Goal: Task Accomplishment & Management: Manage account settings

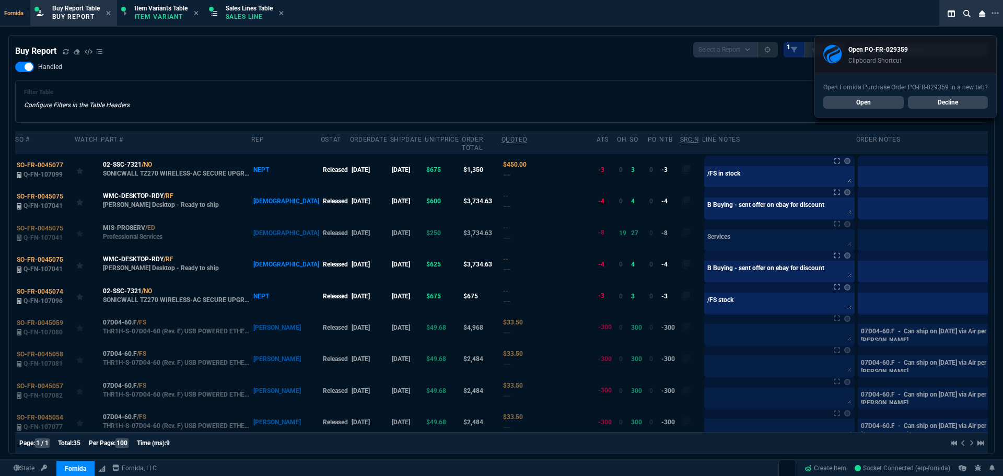
select select "1: BROV"
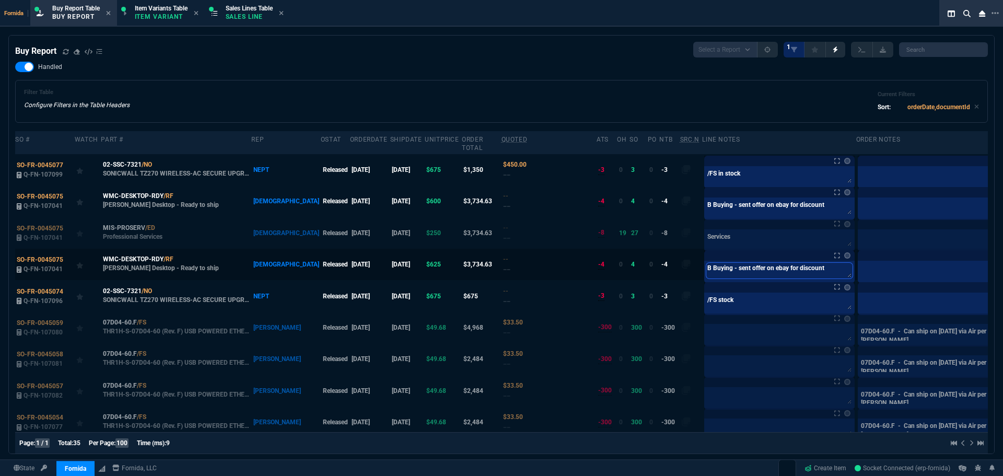
click at [715, 277] on textarea "B Buying - sent offer on ebay for discount" at bounding box center [779, 271] width 146 height 16
paste textarea "PO-FR-029359*"
type textarea "PO-FR-029359*"
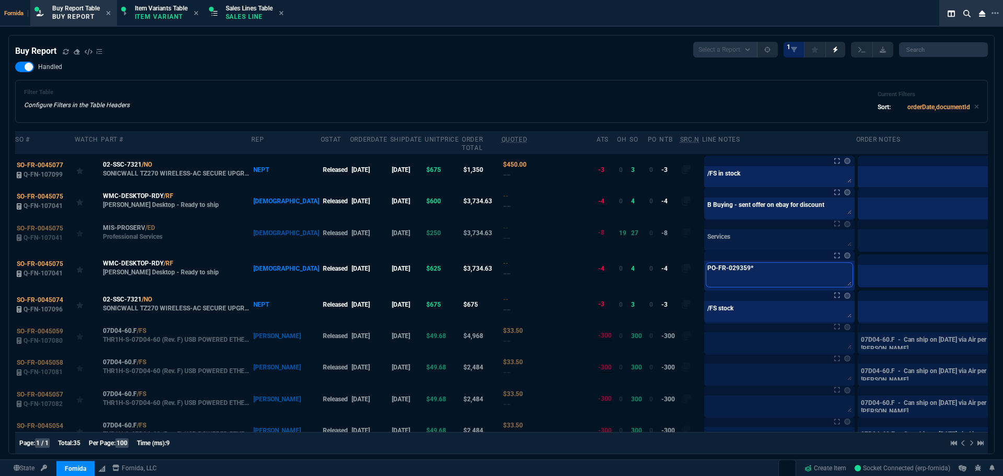
type textarea "PO-FR-029359"
click at [1003, 272] on td at bounding box center [1019, 269] width 18 height 40
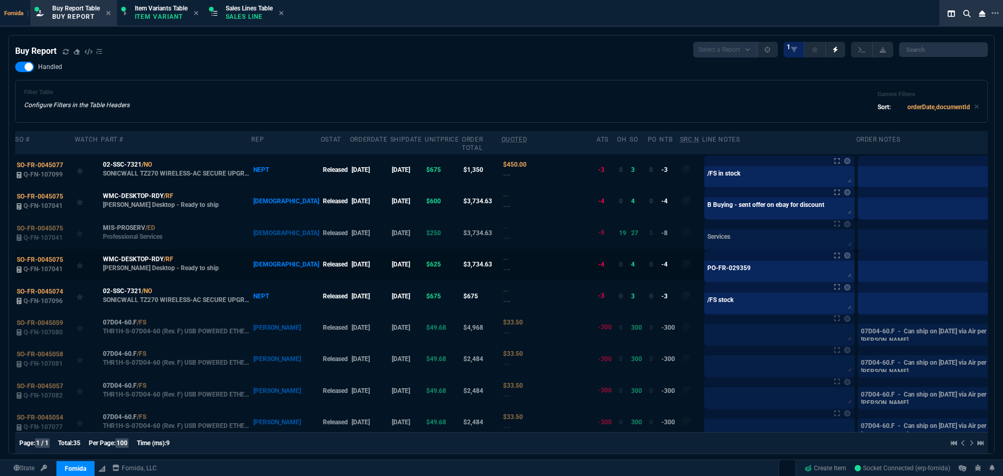
click at [1003, 268] on label at bounding box center [1018, 264] width 11 height 11
click at [0, 0] on input "checkbox" at bounding box center [0, 0] width 0 height 0
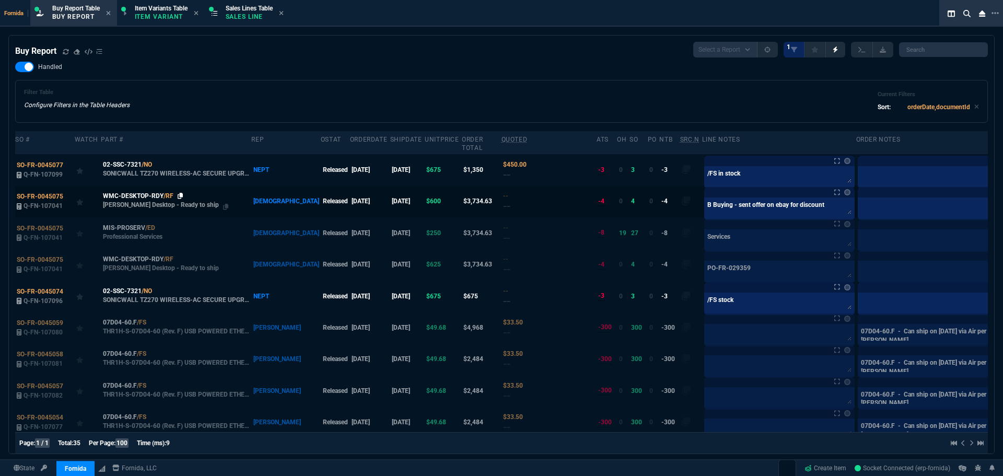
click at [178, 197] on icon at bounding box center [181, 196] width 6 height 6
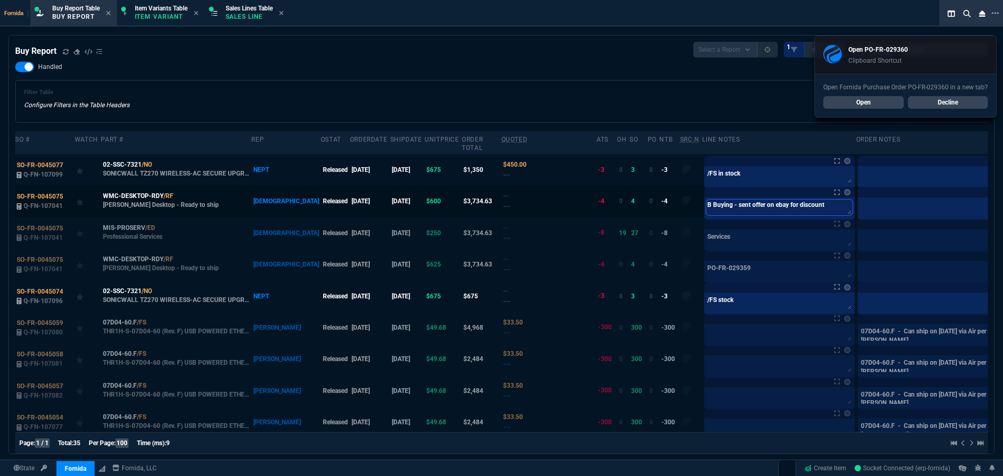
click at [711, 207] on textarea "B Buying - sent offer on ebay for discount" at bounding box center [779, 208] width 146 height 16
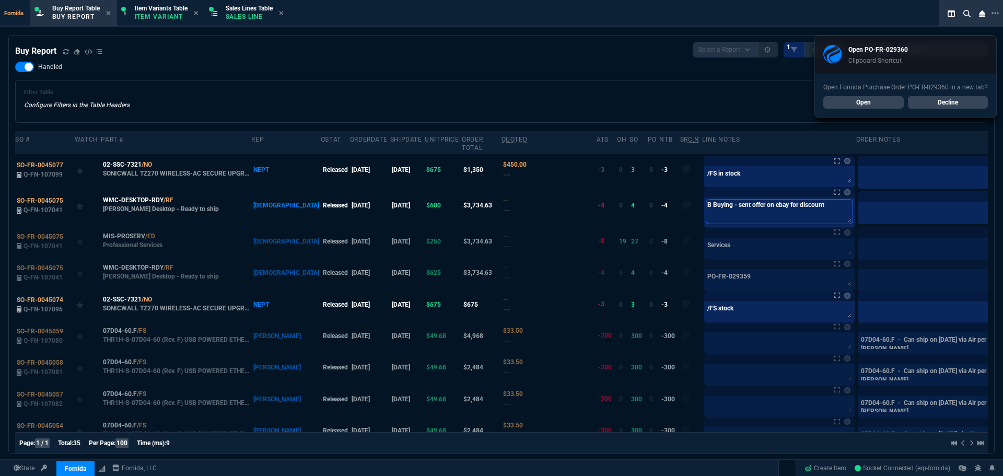
paste textarea "PO-FR-029360*"
type textarea "PO-FR-029360*"
click at [1003, 204] on label at bounding box center [1018, 205] width 11 height 11
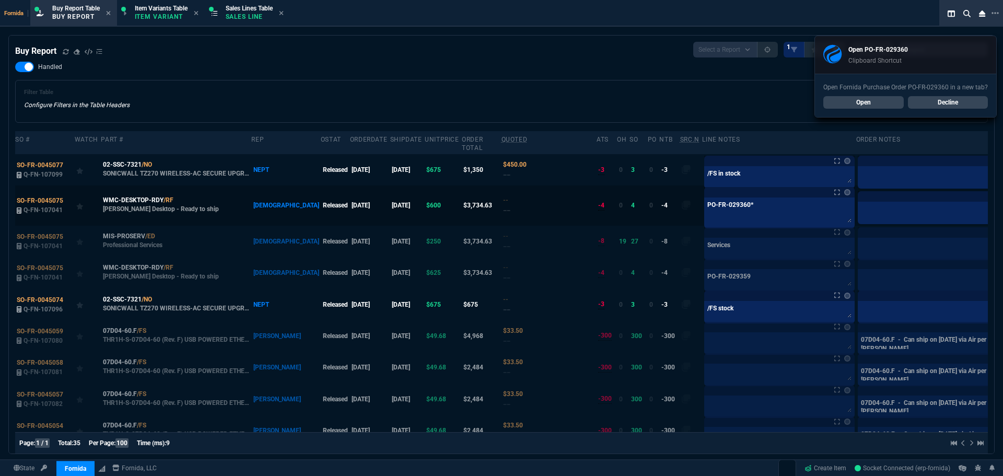
click at [0, 0] on input "checkbox" at bounding box center [0, 0] width 0 height 0
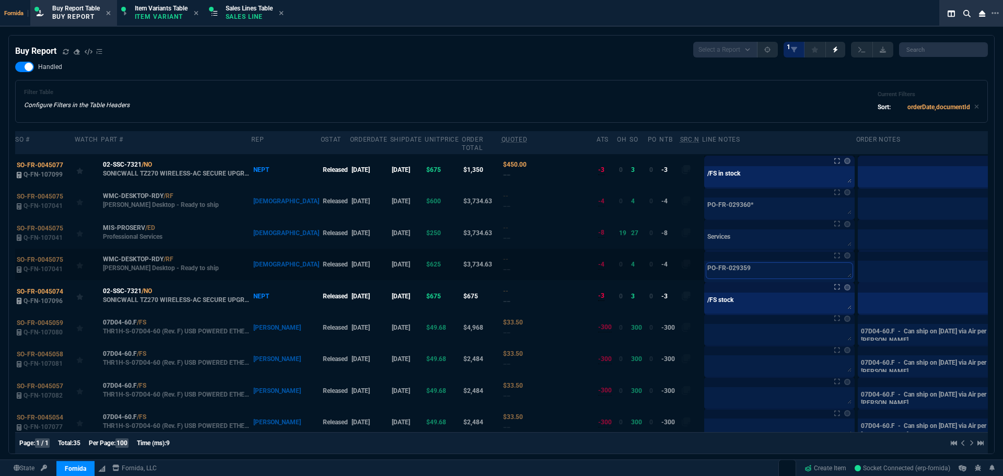
click at [706, 269] on textarea "PO-FR-029359" at bounding box center [779, 271] width 146 height 16
drag, startPoint x: 30, startPoint y: 195, endPoint x: 14, endPoint y: 191, distance: 16.9
click at [30, 195] on span "SO-FR-0045075" at bounding box center [40, 196] width 47 height 7
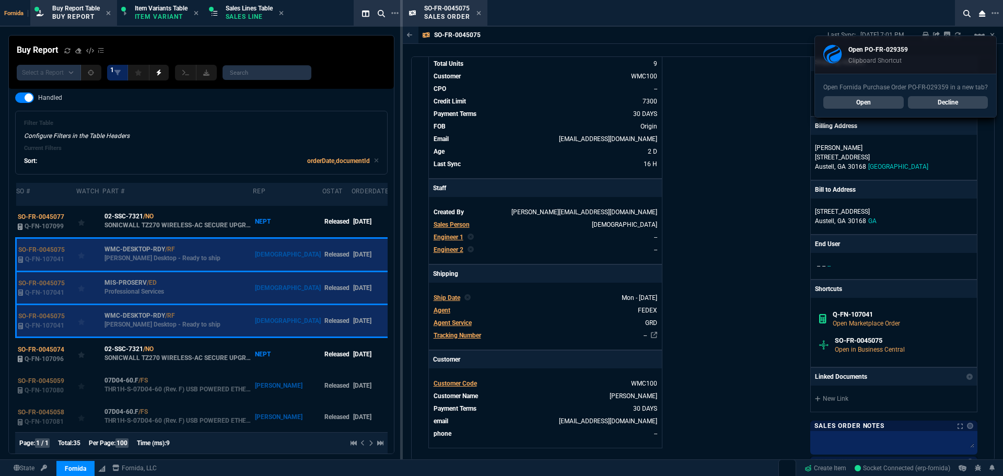
scroll to position [105, 0]
click at [838, 404] on div "New Link" at bounding box center [894, 398] width 166 height 26
click at [978, 100] on link "Decline" at bounding box center [948, 102] width 80 height 13
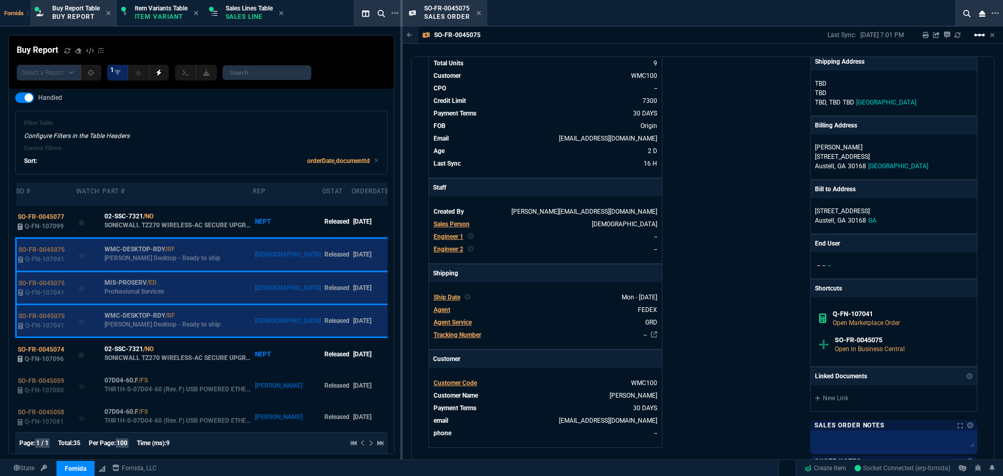
click at [975, 34] on mat-icon "linear_scale" at bounding box center [979, 35] width 13 height 13
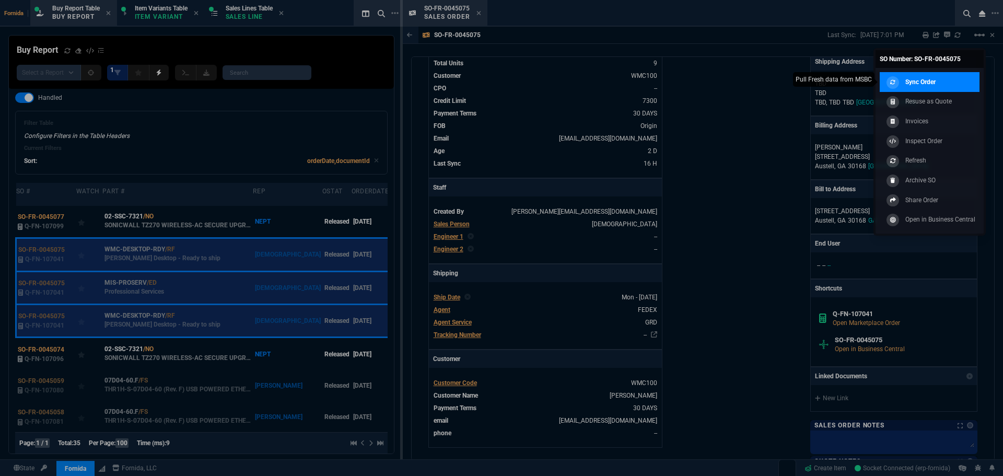
click at [939, 76] on link "Sync Order" at bounding box center [930, 82] width 100 height 20
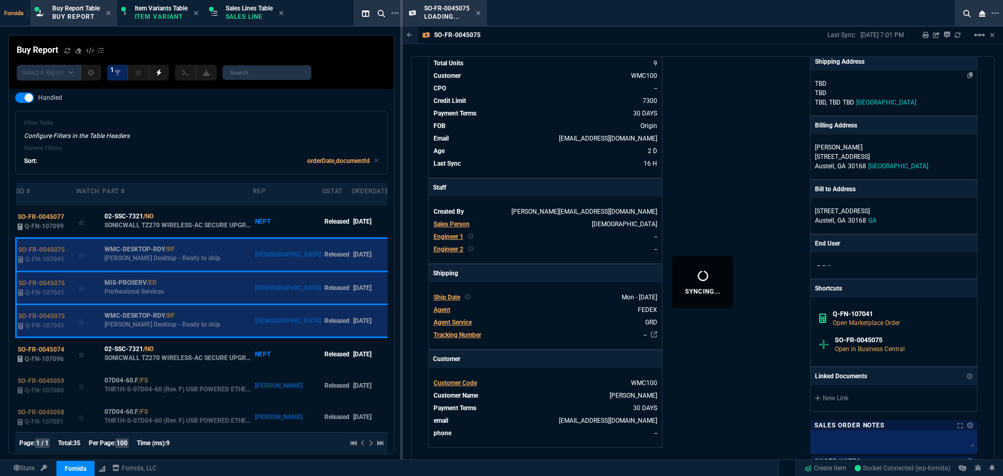
click at [811, 115] on div "[PERSON_NAME] TBD, [PERSON_NAME] [GEOGRAPHIC_DATA]" at bounding box center [894, 93] width 166 height 45
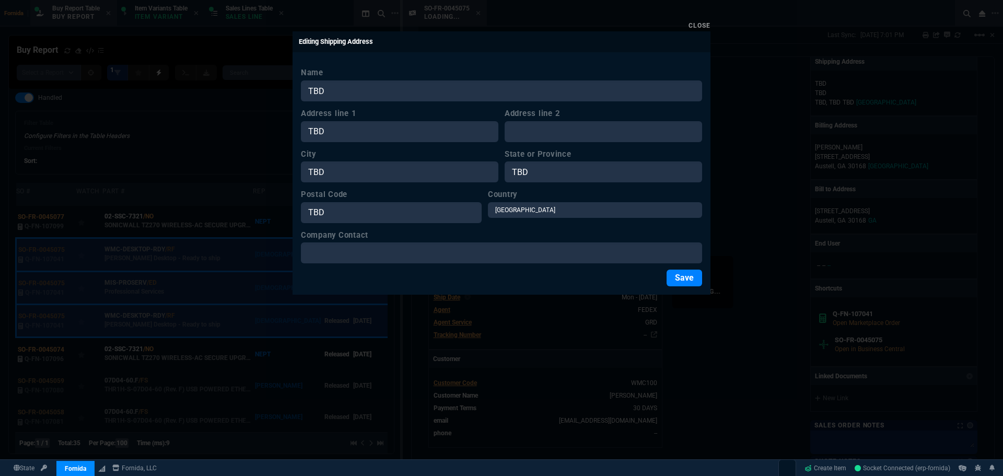
click at [700, 26] on link "Close" at bounding box center [700, 25] width 22 height 7
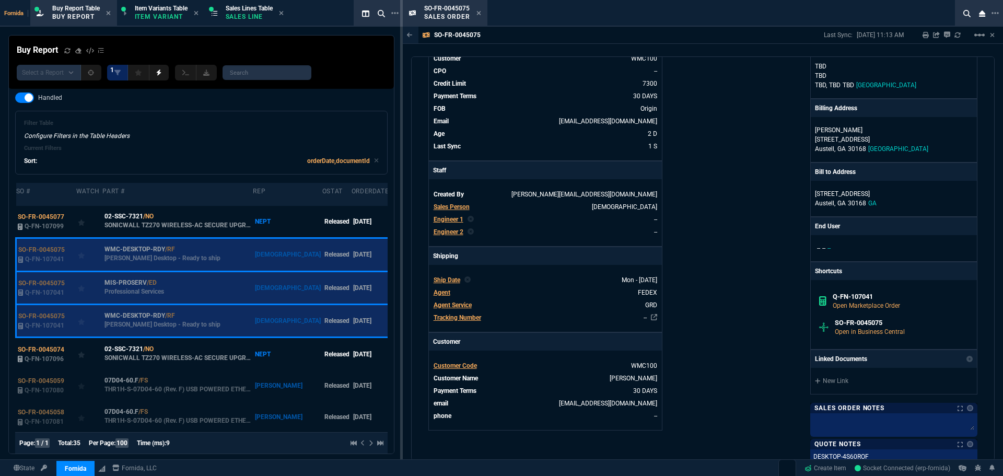
scroll to position [209, 0]
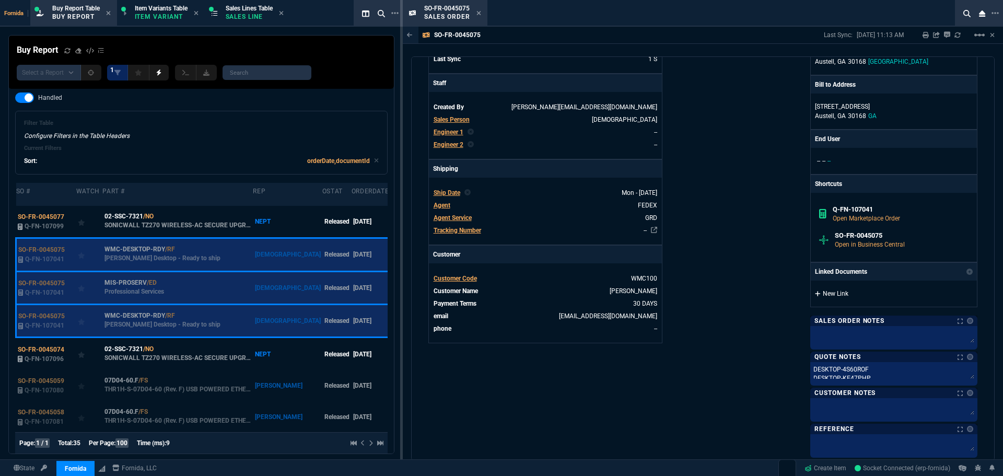
click at [822, 295] on link "New Link" at bounding box center [894, 293] width 158 height 9
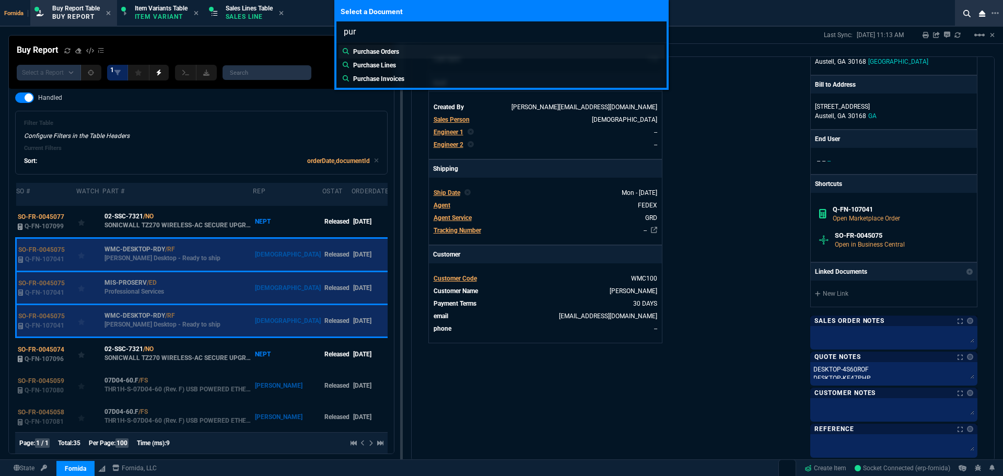
click at [434, 54] on link "Purchase Orders" at bounding box center [502, 52] width 326 height 14
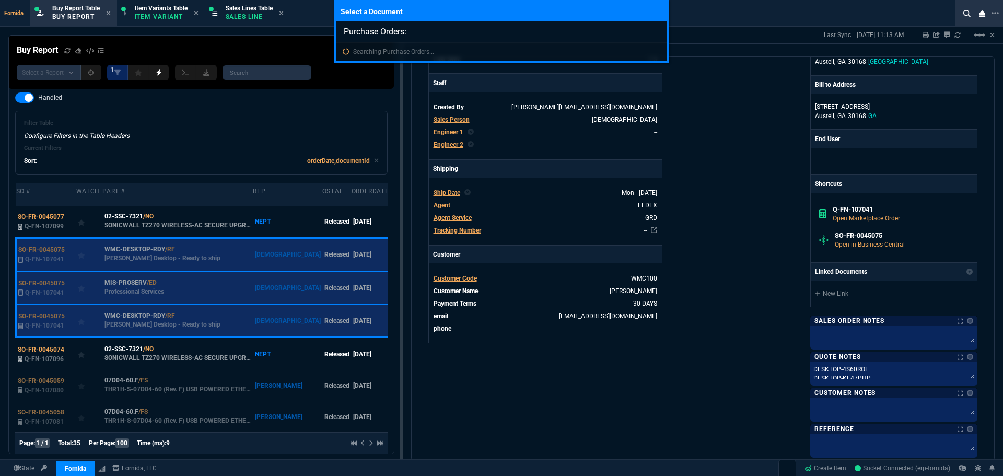
paste input "PO-FR-029360*"
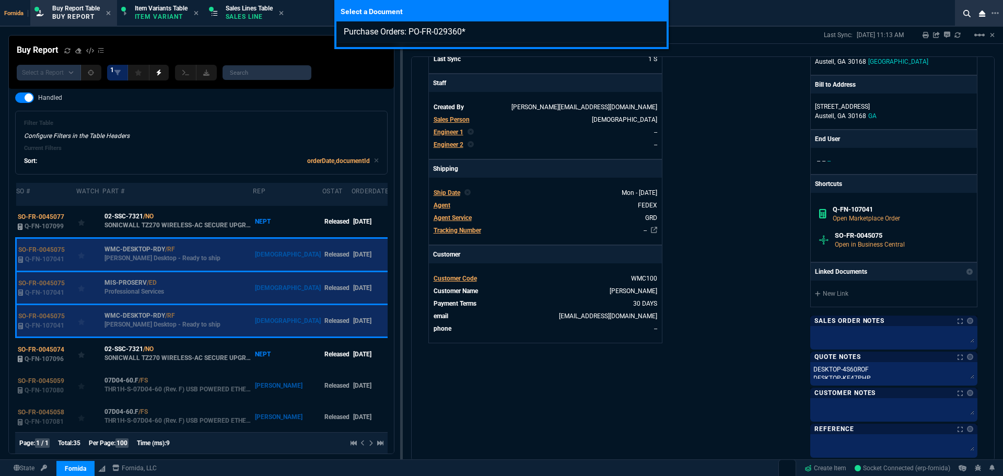
type input "Purchase Orders: PO-FR-029360"
click at [670, 240] on div "Select a Document Purchase Orders: PO-FR-029360" at bounding box center [501, 238] width 1003 height 476
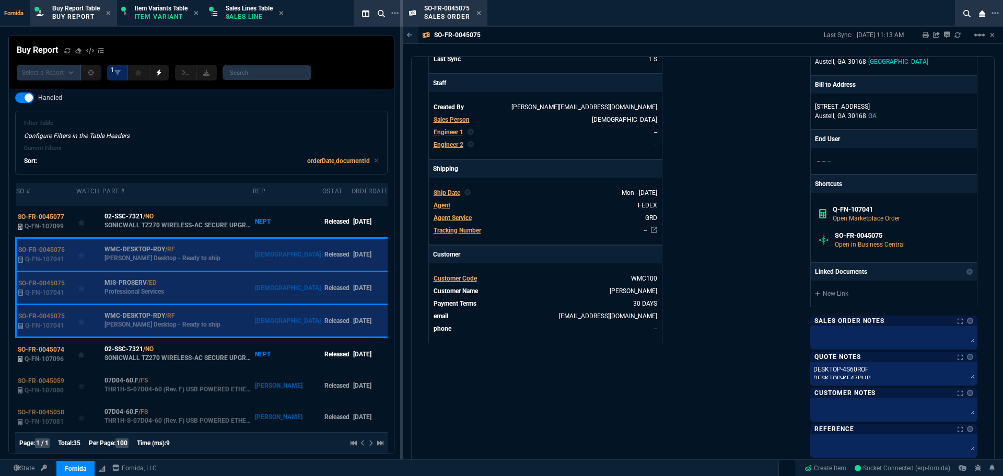
drag, startPoint x: 837, startPoint y: 348, endPoint x: 830, endPoint y: 346, distance: 7.5
click at [836, 346] on div at bounding box center [893, 338] width 167 height 24
click at [827, 345] on div at bounding box center [893, 338] width 167 height 24
click at [828, 342] on textarea at bounding box center [894, 336] width 163 height 16
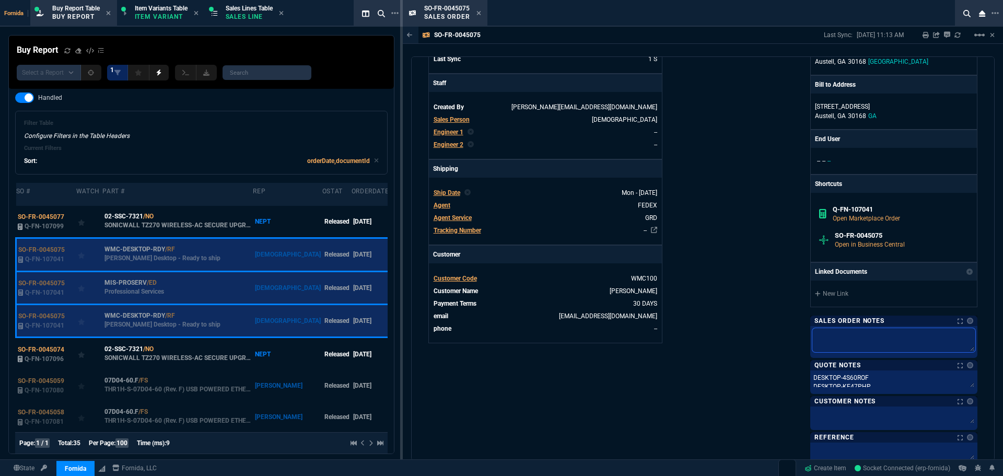
paste textarea "PO-FR-029360 PO-FR-029359"
type textarea "PO-FR-029360 PO-FR-029359"
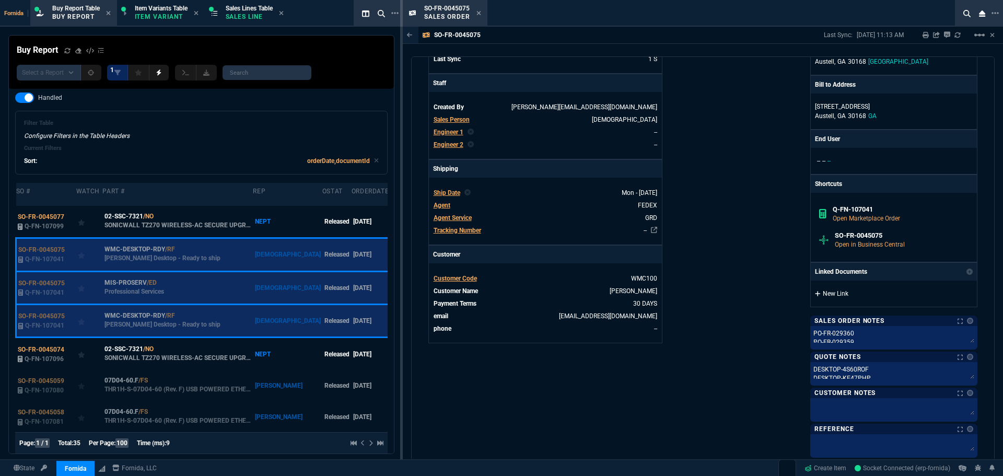
click at [838, 294] on link "New Link" at bounding box center [894, 293] width 158 height 9
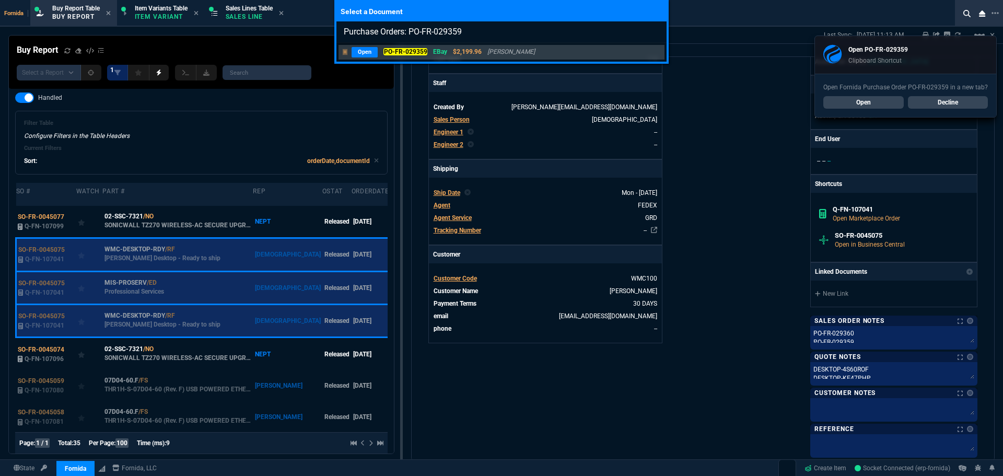
type input "Purchase Orders: PO-FR-029359"
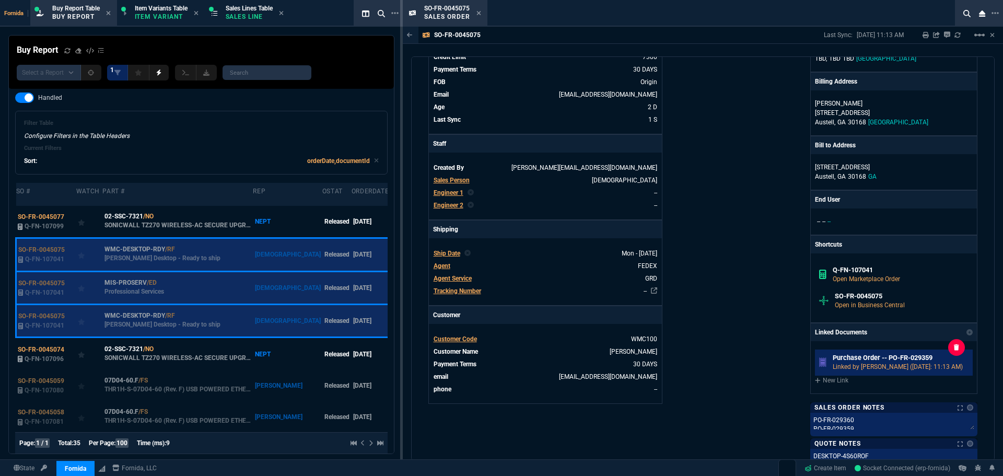
scroll to position [215, 0]
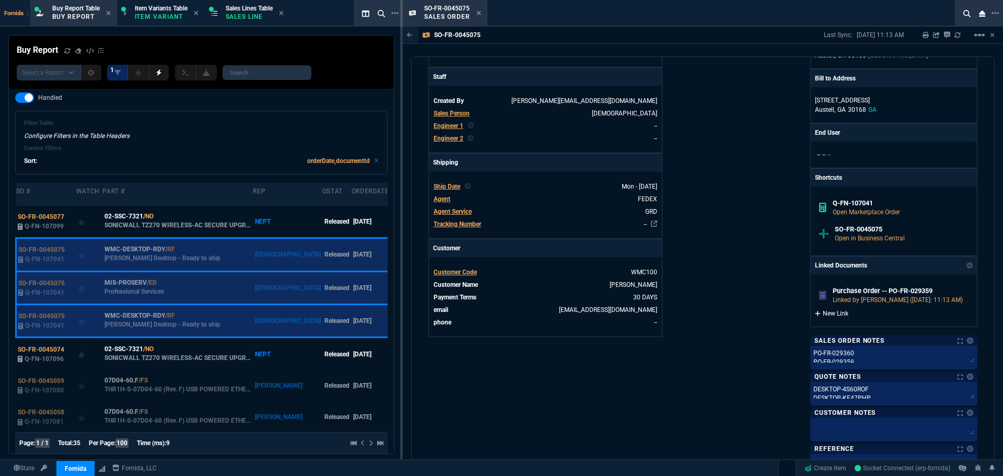
click at [819, 314] on link "New Link" at bounding box center [894, 313] width 158 height 9
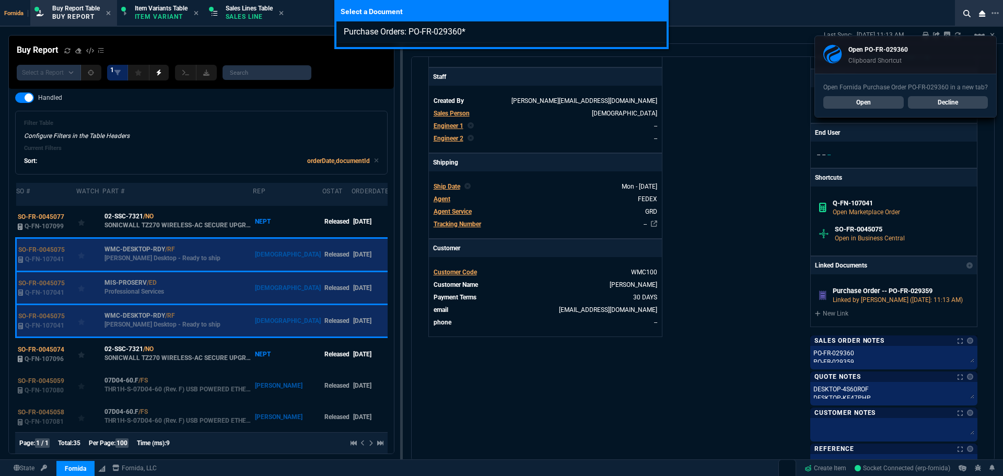
type input "Purchase Orders: PO-FR-029360"
drag, startPoint x: 814, startPoint y: 99, endPoint x: 823, endPoint y: 95, distance: 9.8
click at [814, 97] on div "Select a Document Purchase Orders: PO-FR-029360" at bounding box center [501, 238] width 1003 height 476
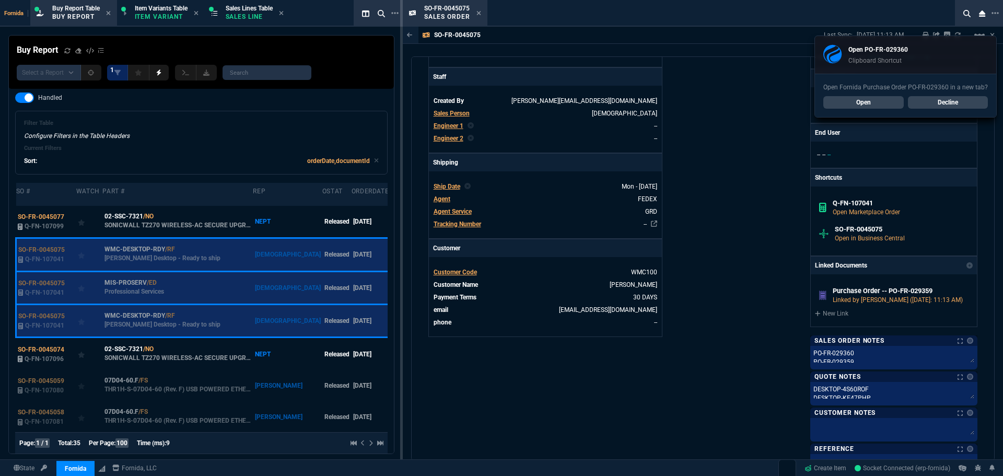
click at [860, 93] on div "Open Fornida Purchase Order PO-FR-029360 in a new tab? Open Decline" at bounding box center [905, 95] width 181 height 43
click at [860, 95] on div "Open Fornida Purchase Order PO-FR-029360 in a new tab? Open Decline" at bounding box center [905, 95] width 181 height 43
click at [866, 107] on link "Open" at bounding box center [864, 102] width 80 height 13
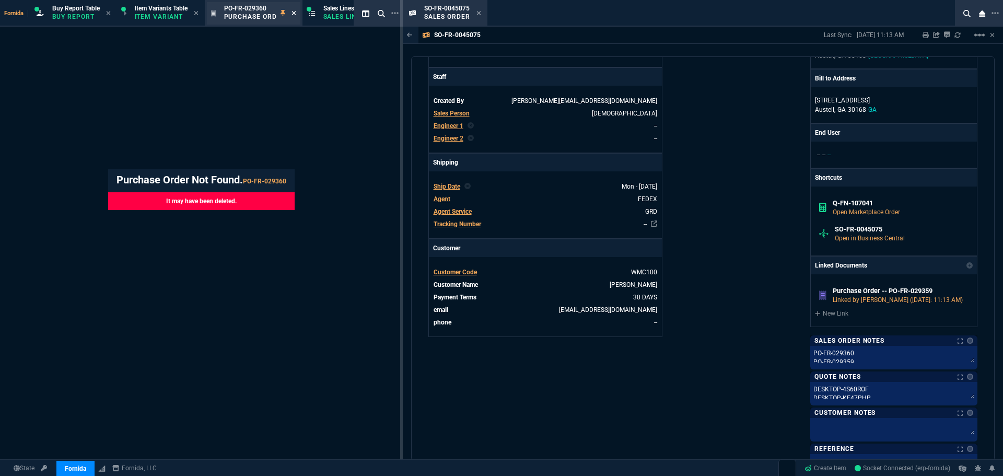
click at [296, 14] on icon at bounding box center [294, 13] width 4 height 4
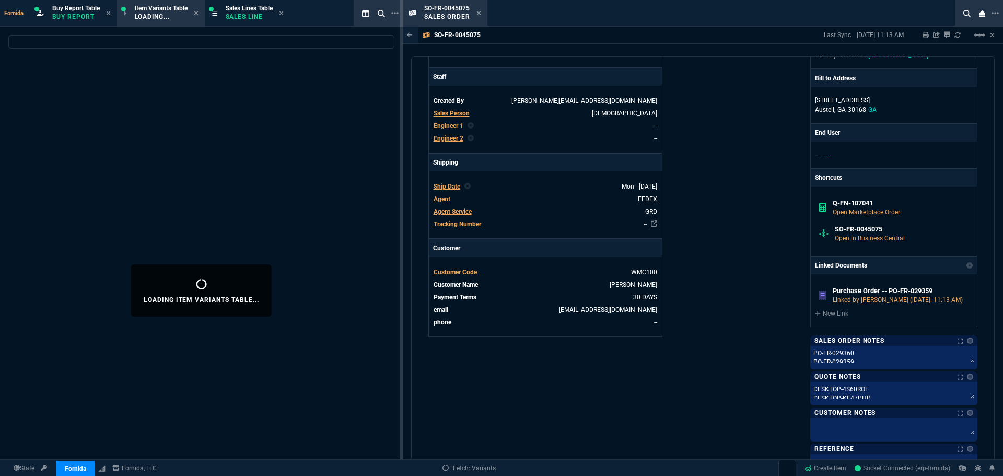
select select
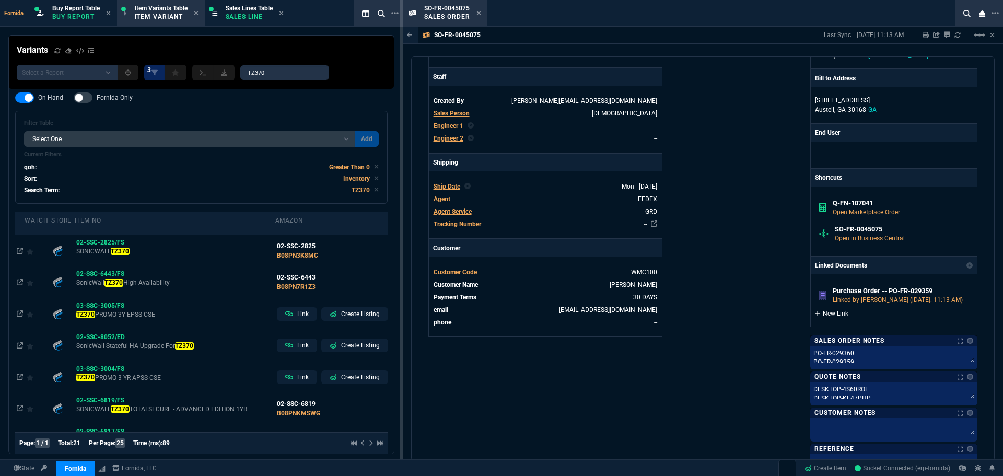
click at [829, 310] on link "New Link" at bounding box center [894, 313] width 158 height 9
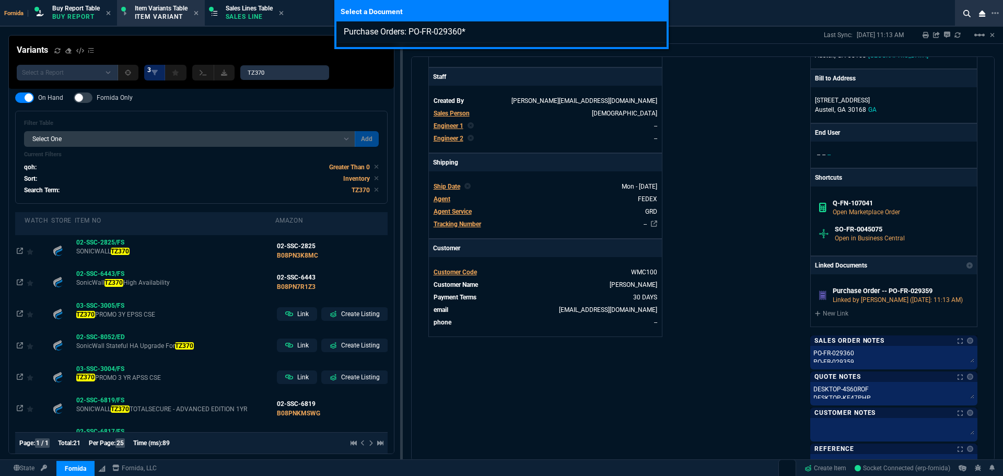
type input "Purchase Orders: PO-FR-029360"
click at [750, 275] on div "Select a Document Purchase Orders: PO-FR-029360" at bounding box center [501, 238] width 1003 height 476
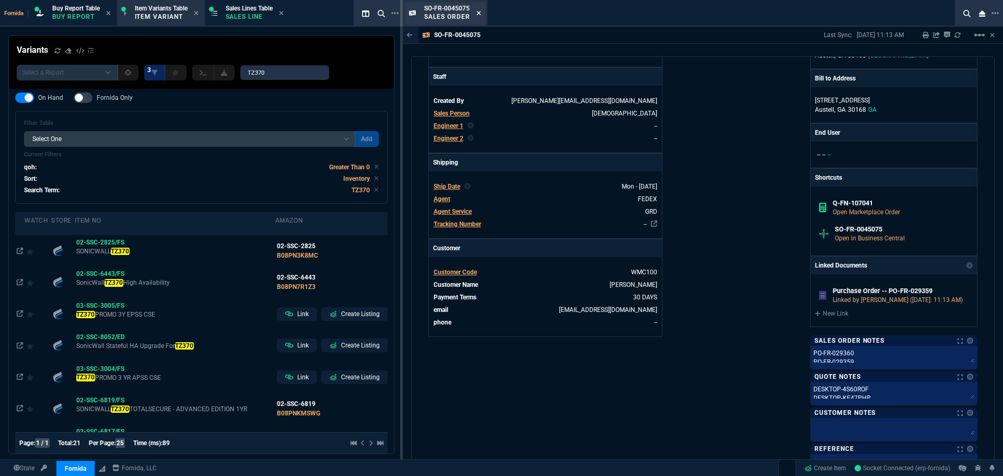
click at [477, 13] on icon at bounding box center [479, 13] width 5 height 6
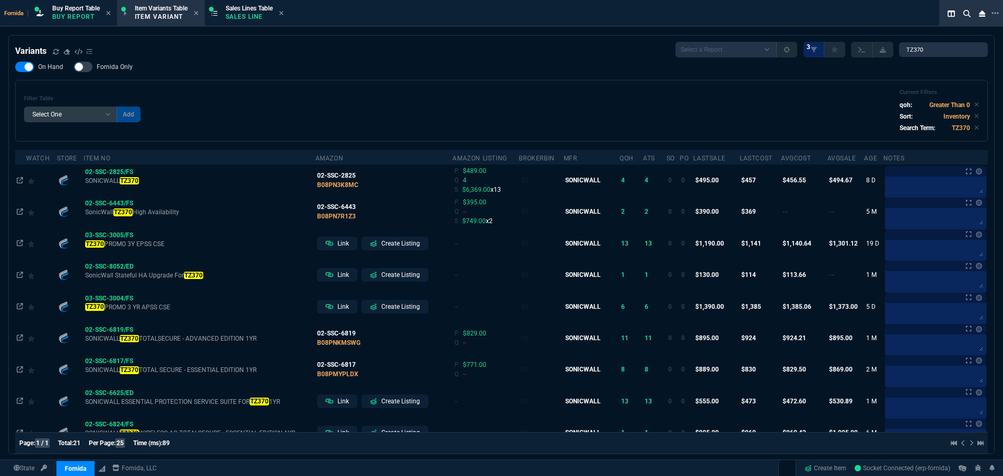
click at [289, 77] on div "On Hand Fornida Only Filter Table Select One Add Filter () Age (daysAgo) Amazon…" at bounding box center [501, 102] width 973 height 80
click at [87, 16] on p "Buy Report" at bounding box center [76, 17] width 48 height 8
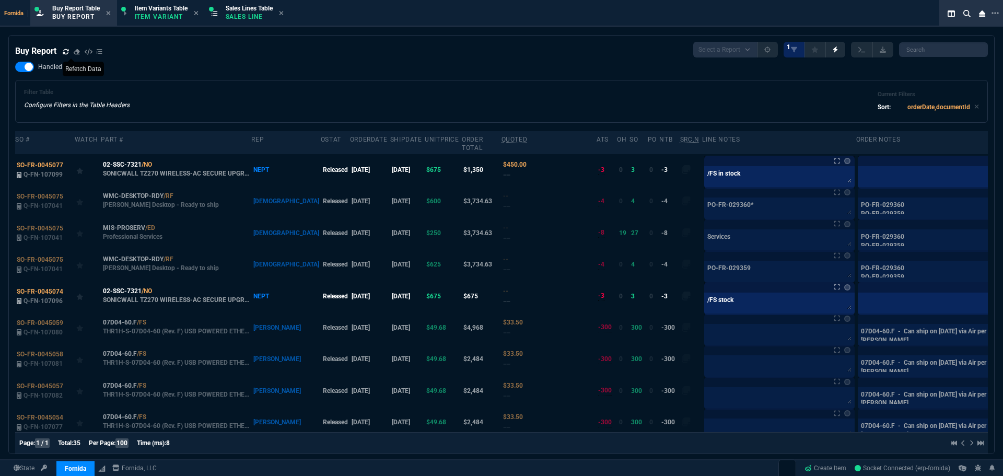
click at [65, 51] on icon at bounding box center [66, 52] width 6 height 6
